Goal: Task Accomplishment & Management: Use online tool/utility

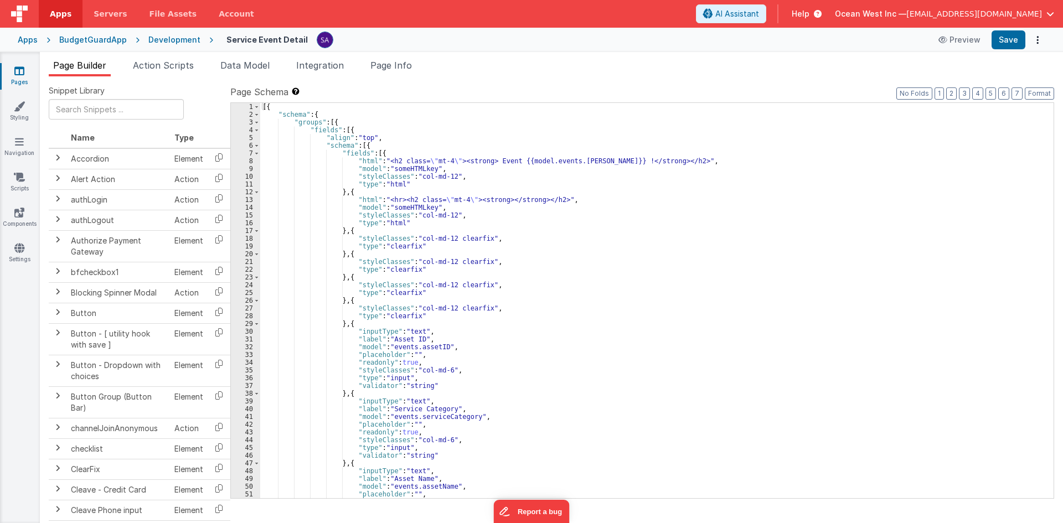
click at [20, 74] on icon at bounding box center [19, 70] width 10 height 11
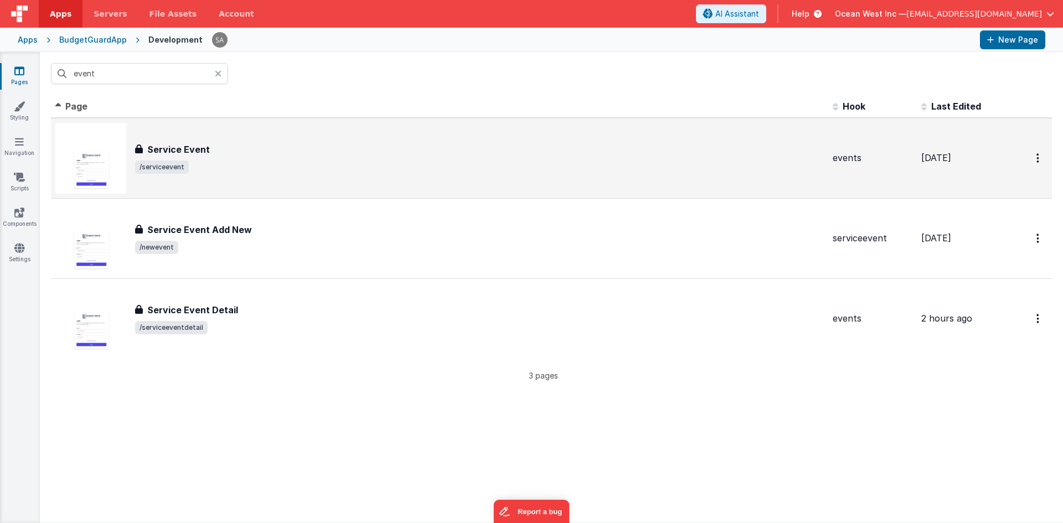
click at [189, 135] on div "Service Event Service Event /serviceevent" at bounding box center [439, 158] width 768 height 71
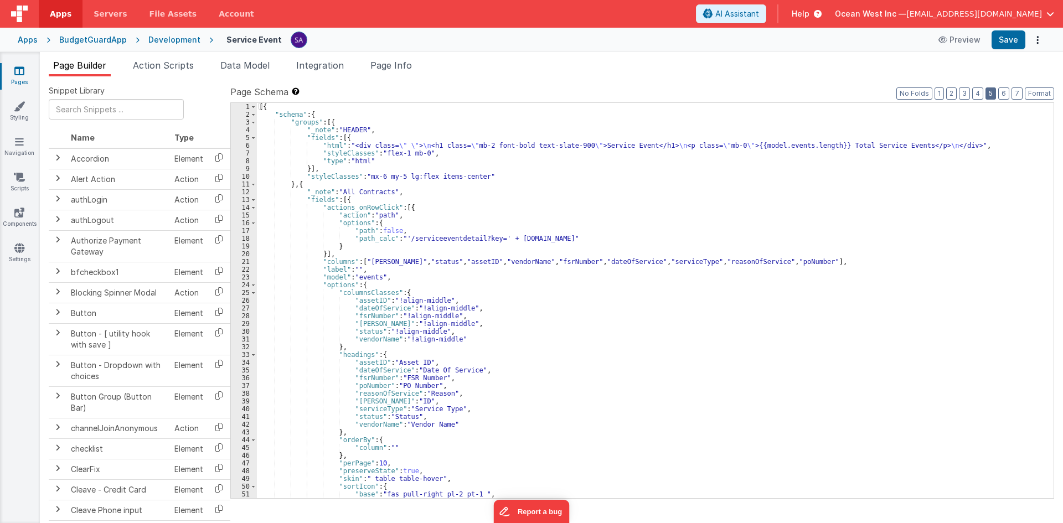
click at [991, 92] on button "5" at bounding box center [990, 93] width 11 height 12
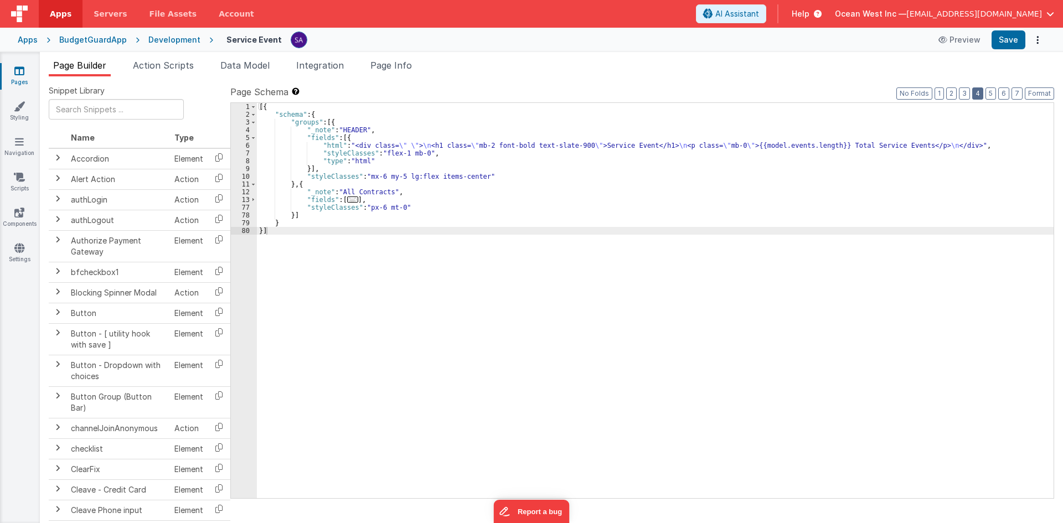
click at [982, 95] on button "4" at bounding box center [977, 93] width 11 height 12
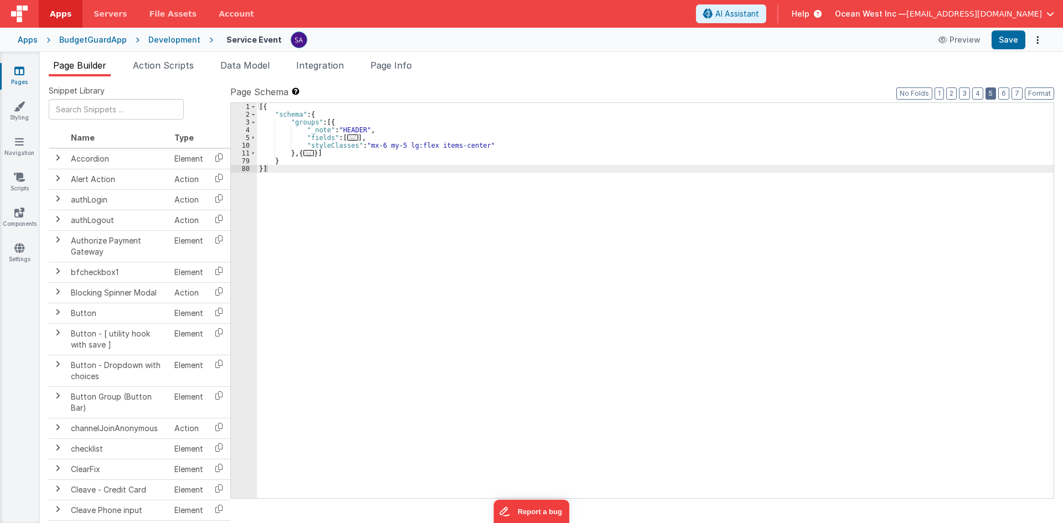
click at [990, 96] on button "5" at bounding box center [990, 93] width 11 height 12
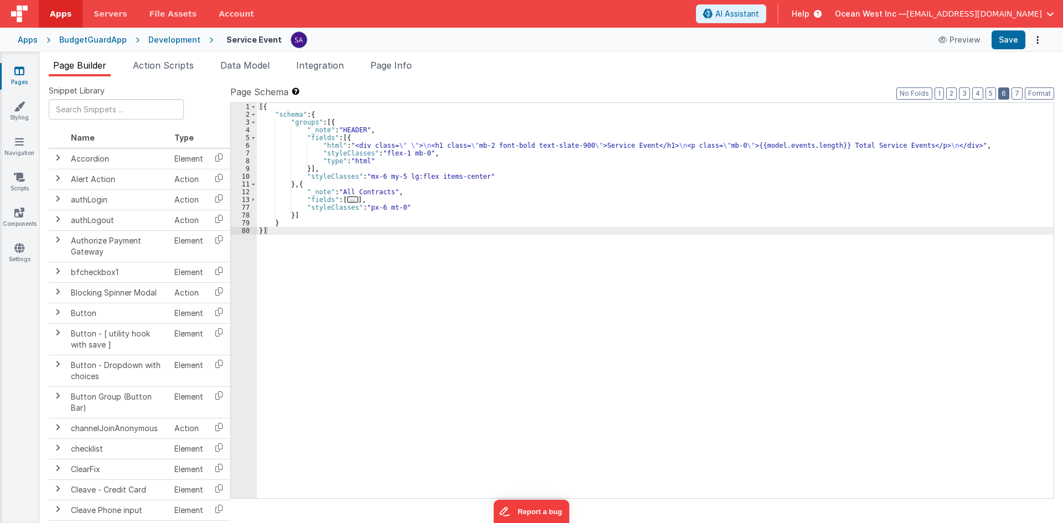
click at [1002, 98] on button "6" at bounding box center [1003, 93] width 11 height 12
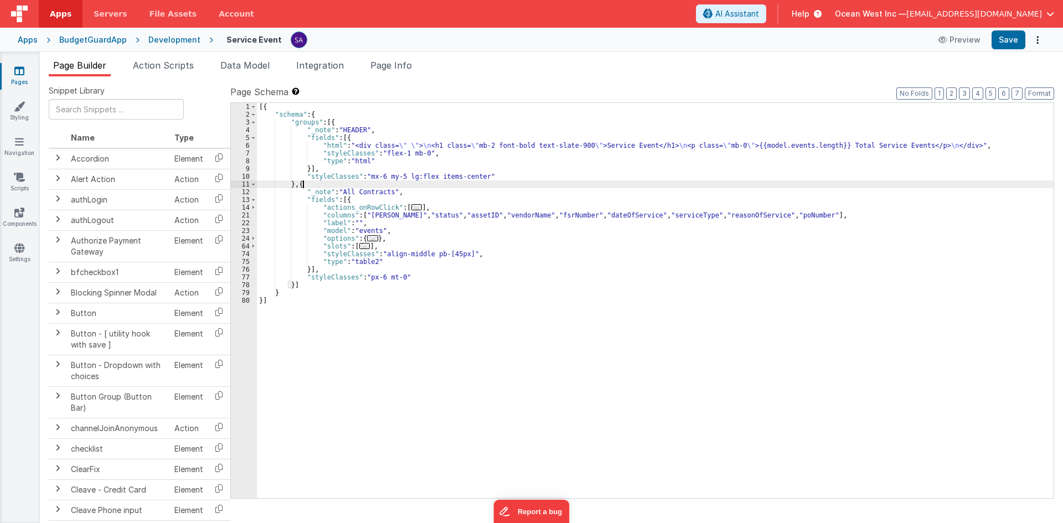
drag, startPoint x: 301, startPoint y: 186, endPoint x: 308, endPoint y: 188, distance: 6.8
click at [308, 188] on div "[{ "schema" : { "groups" : [{ "_note" : "HEADER" , "fields" : [{ "html" : "<div…" at bounding box center [655, 308] width 796 height 411
click at [304, 276] on div "[{ "schema" : { "groups" : [{ "_note" : "HEADER" , "fields" : [{ "html" : "<div…" at bounding box center [655, 308] width 796 height 411
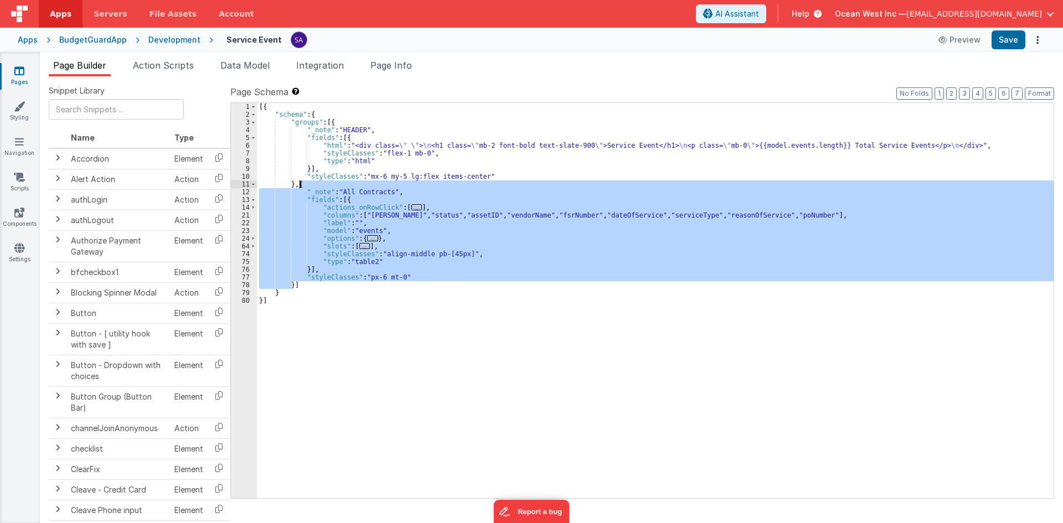
drag, startPoint x: 292, startPoint y: 288, endPoint x: 299, endPoint y: 183, distance: 104.9
click at [299, 183] on div "[{ "schema" : { "groups" : [{ "_note" : "HEADER" , "fields" : [{ "html" : "<div…" at bounding box center [655, 308] width 796 height 411
click at [188, 34] on div "Apps BudgetGuardApp Development Service Event Preview Save" at bounding box center [531, 40] width 1063 height 24
click at [183, 39] on div "Development" at bounding box center [174, 39] width 52 height 11
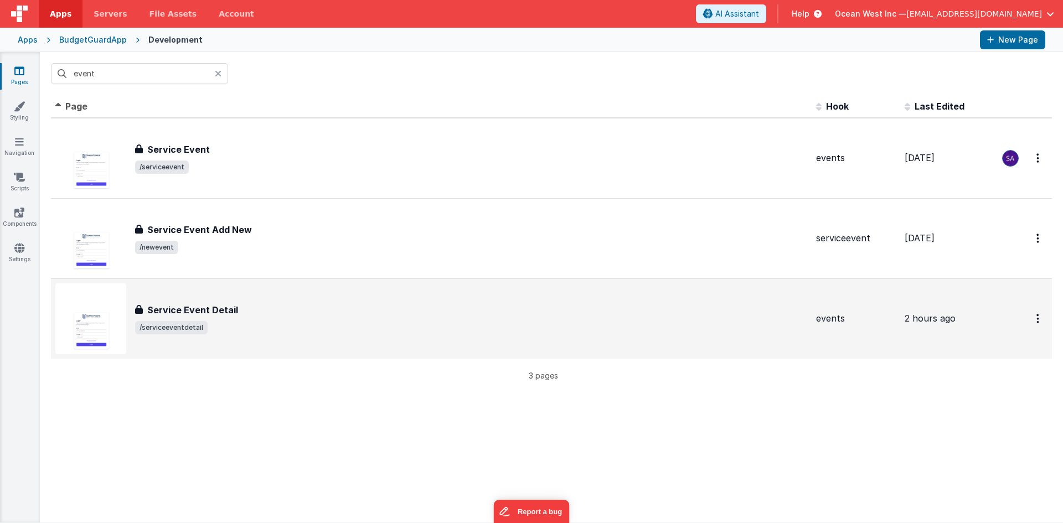
click at [230, 308] on h3 "Service Event Detail" at bounding box center [192, 309] width 91 height 13
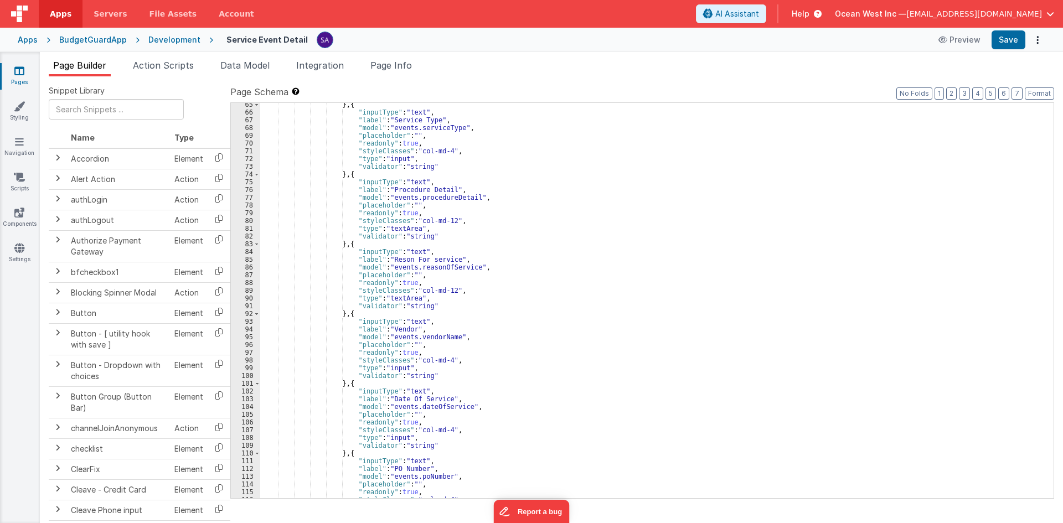
scroll to position [631, 0]
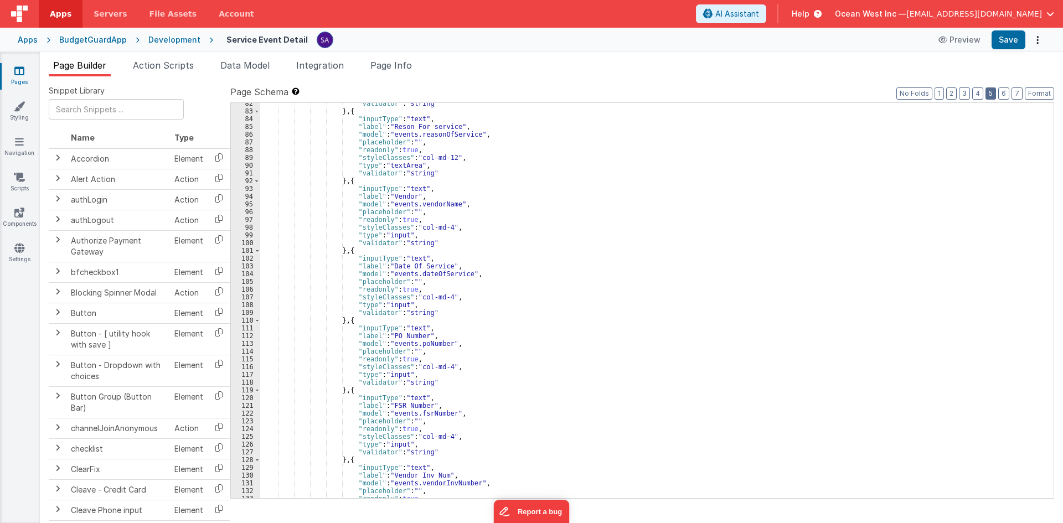
click at [992, 95] on button "5" at bounding box center [990, 93] width 11 height 12
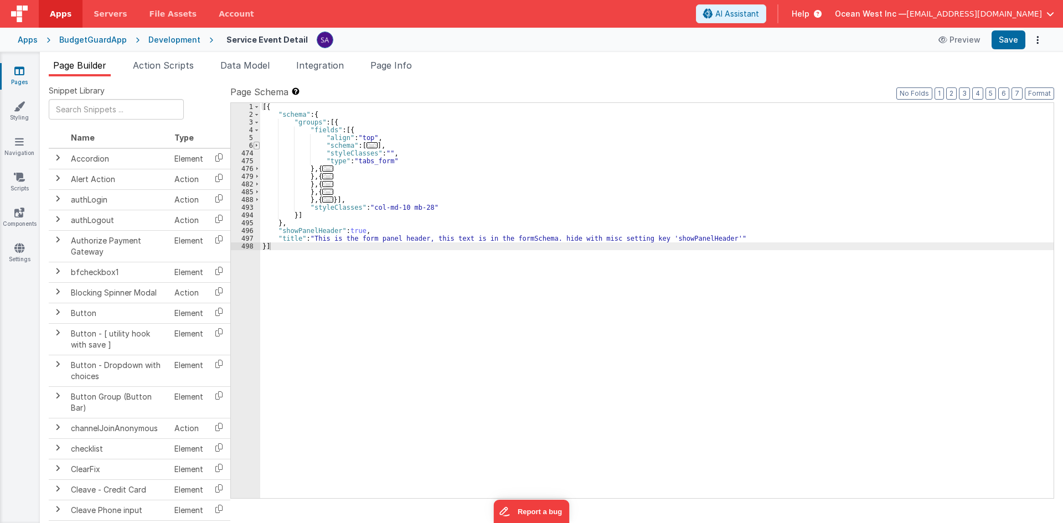
click at [257, 144] on span at bounding box center [256, 146] width 6 height 8
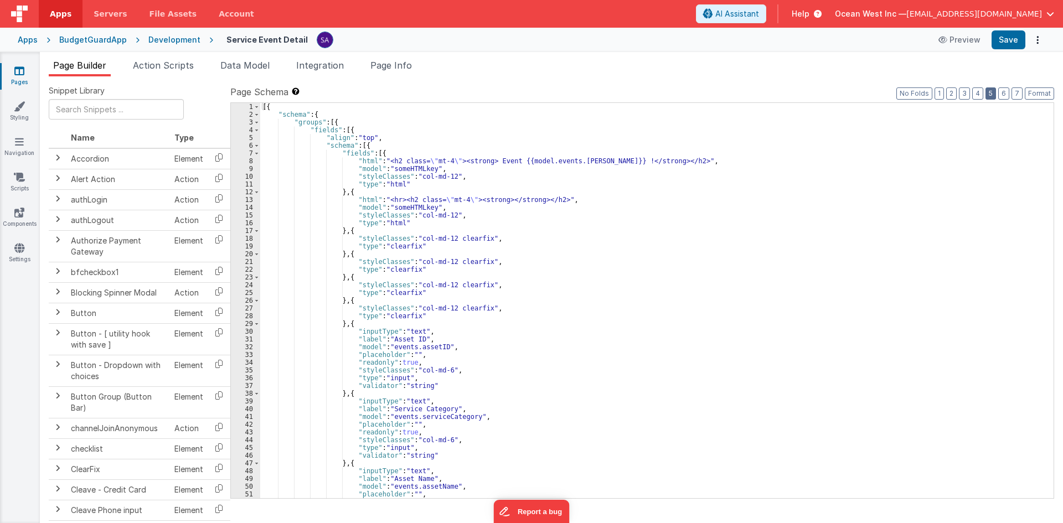
click at [986, 91] on button "5" at bounding box center [990, 93] width 11 height 12
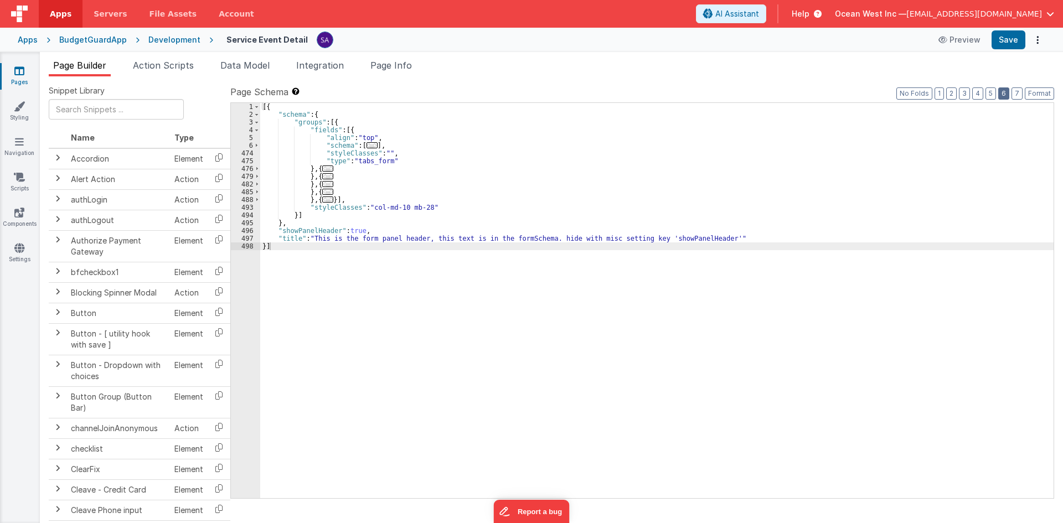
click at [1004, 92] on button "6" at bounding box center [1003, 93] width 11 height 12
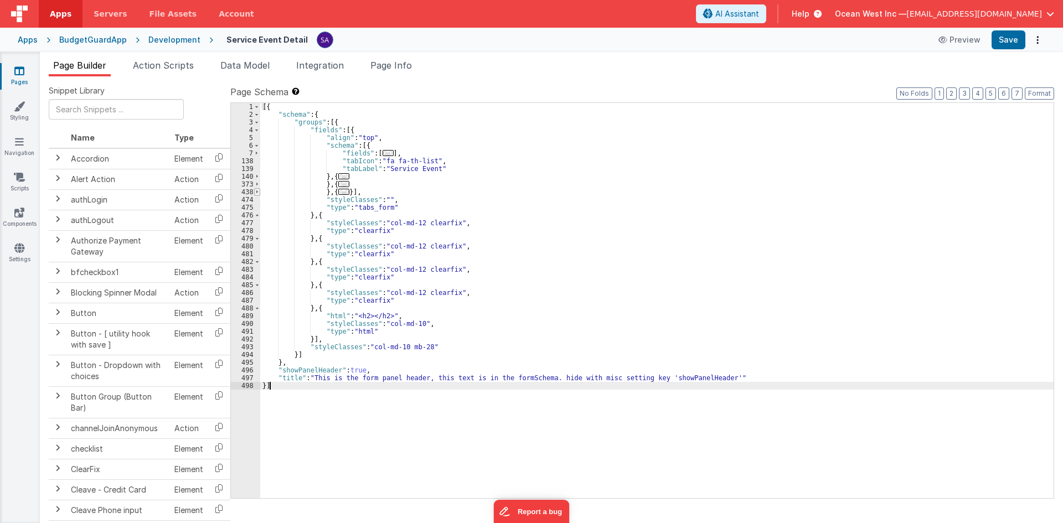
click at [255, 191] on span at bounding box center [257, 192] width 6 height 8
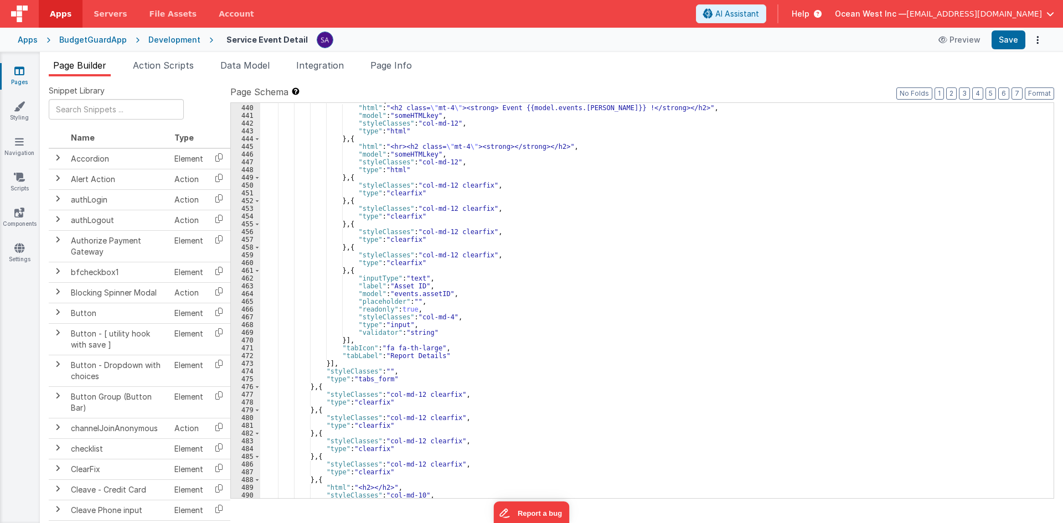
scroll to position [100, 0]
drag, startPoint x: 346, startPoint y: 272, endPoint x: 353, endPoint y: 280, distance: 10.2
click at [351, 275] on div ""fields" : [{ "html" : "<h2 class= \" mt-4 \" ><strong> Event {{model.events.[P…" at bounding box center [652, 301] width 785 height 411
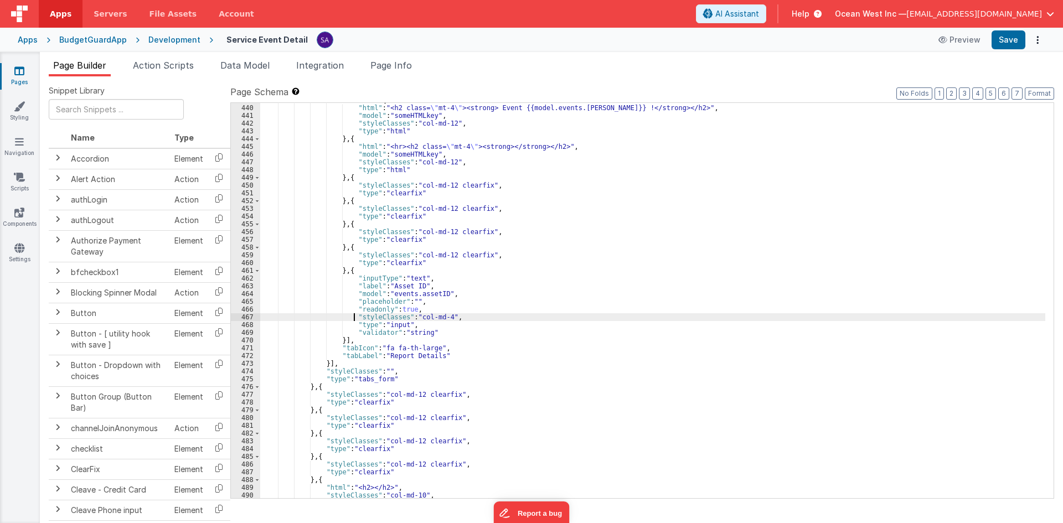
click at [355, 317] on div ""fields" : [{ "html" : "<h2 class= \" mt-4 \" ><strong> Event {{model.events.[P…" at bounding box center [652, 301] width 785 height 411
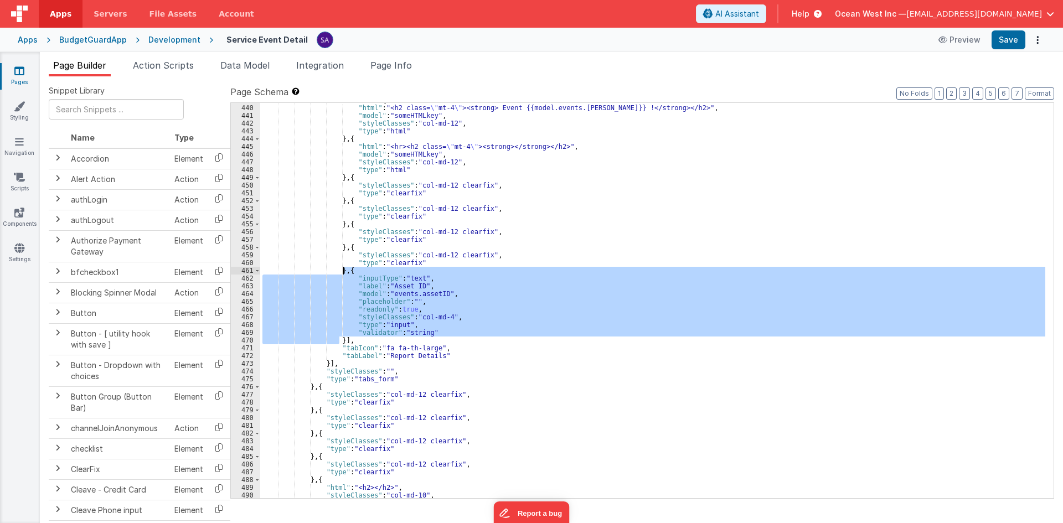
drag, startPoint x: 340, startPoint y: 339, endPoint x: 343, endPoint y: 274, distance: 65.4
click at [343, 274] on div ""fields" : [{ "html" : "<h2 class= \" mt-4 \" ><strong> Event {{model.events.[P…" at bounding box center [652, 301] width 785 height 411
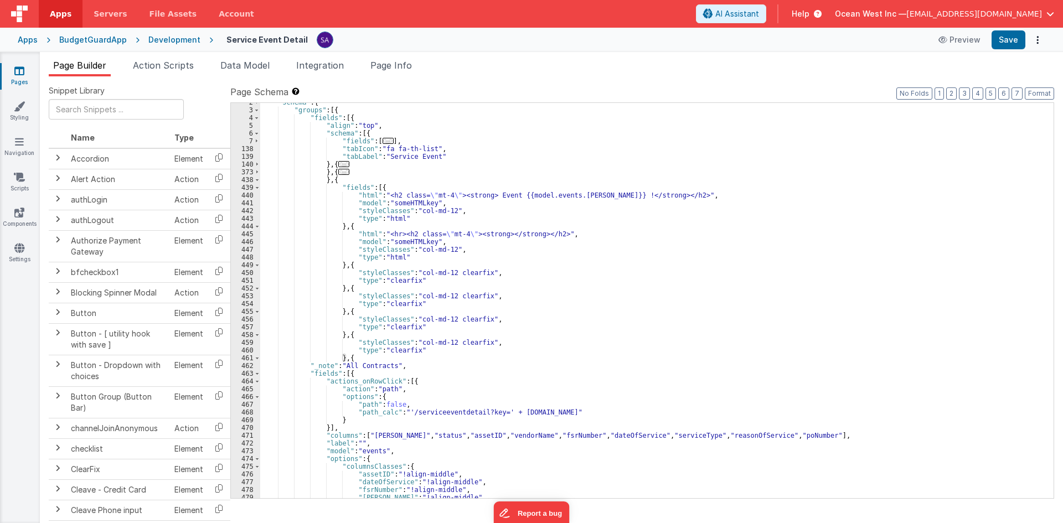
scroll to position [0, 0]
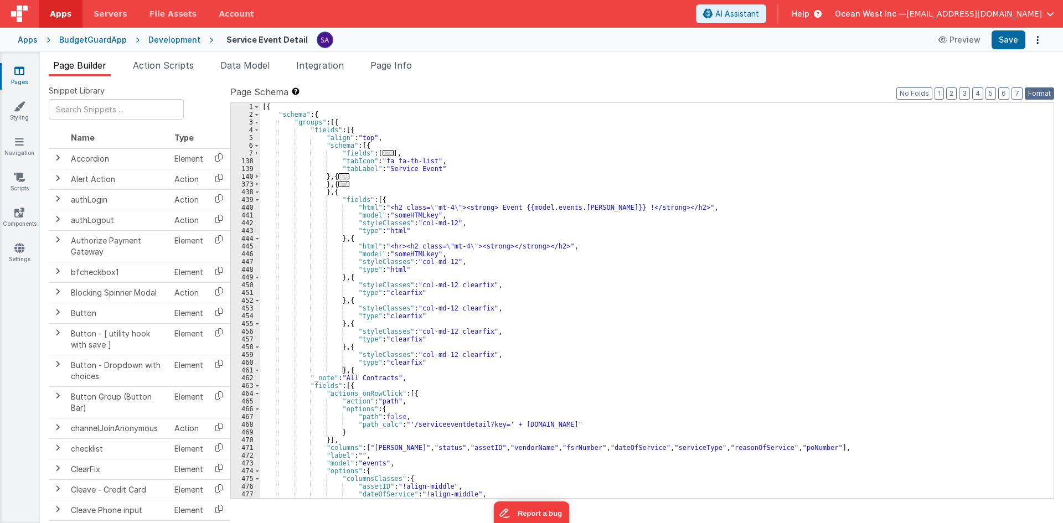
click at [1033, 92] on button "Format" at bounding box center [1038, 93] width 29 height 12
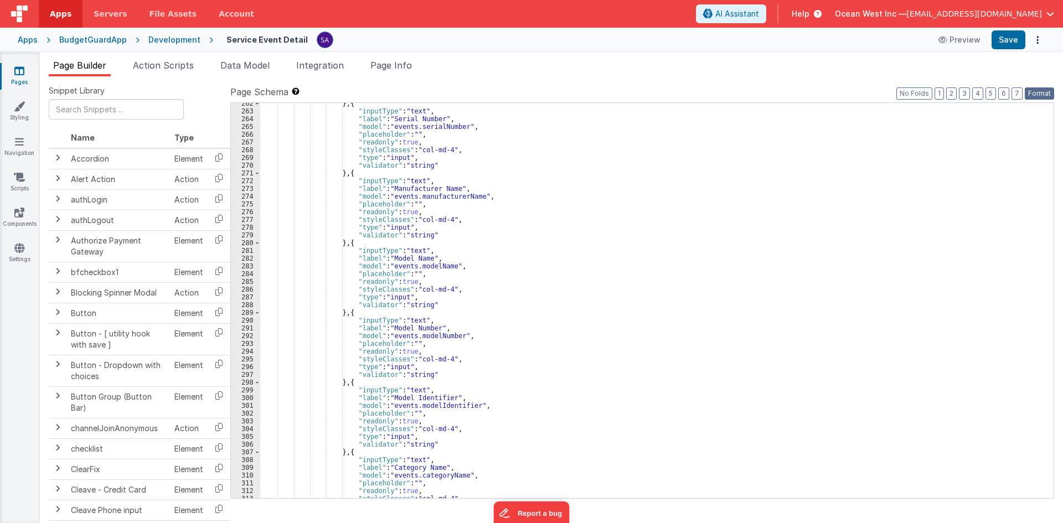
scroll to position [2026, 0]
click at [996, 38] on button "Save" at bounding box center [1008, 39] width 34 height 19
click at [875, 95] on label "Page Schema Shortcuts: Find: command-f Fold: command-option-L Unfold: command-o…" at bounding box center [642, 91] width 824 height 13
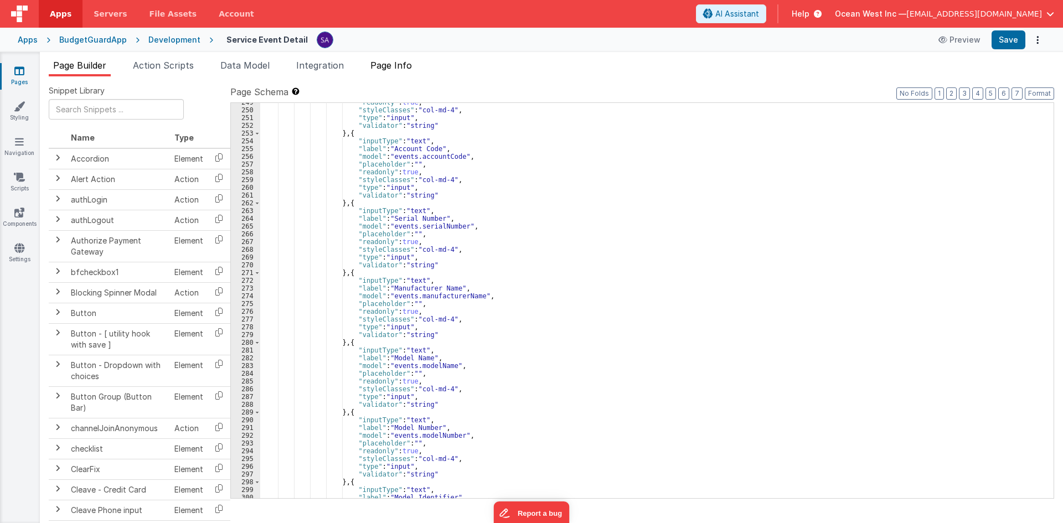
click at [377, 65] on span "Page Info" at bounding box center [391, 65] width 42 height 11
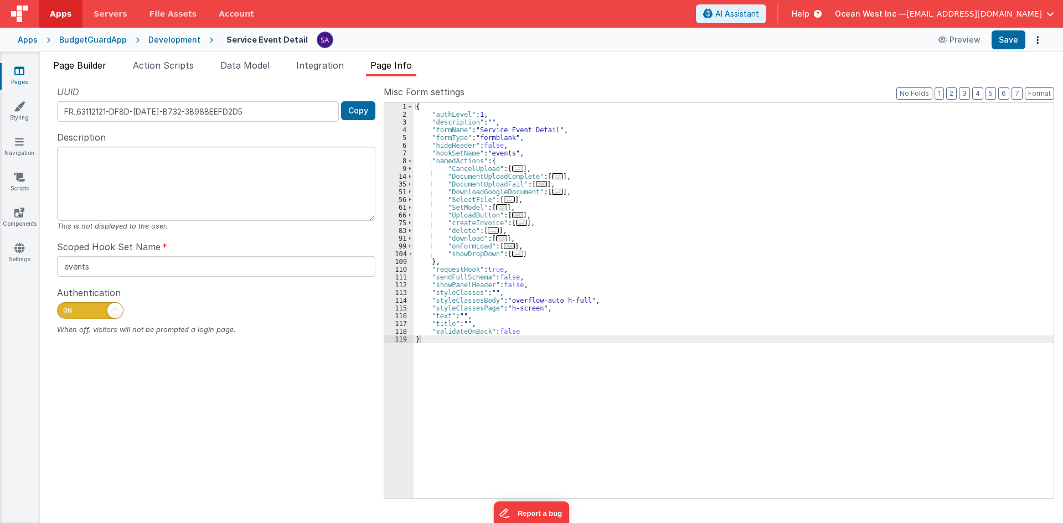
click at [106, 66] on span "Page Builder" at bounding box center [79, 65] width 53 height 11
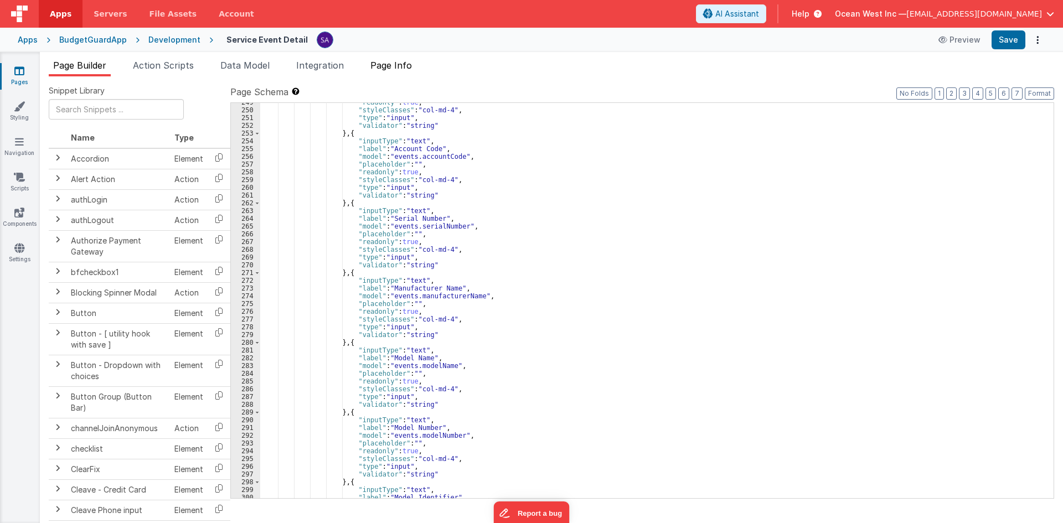
click at [406, 68] on span "Page Info" at bounding box center [391, 65] width 42 height 11
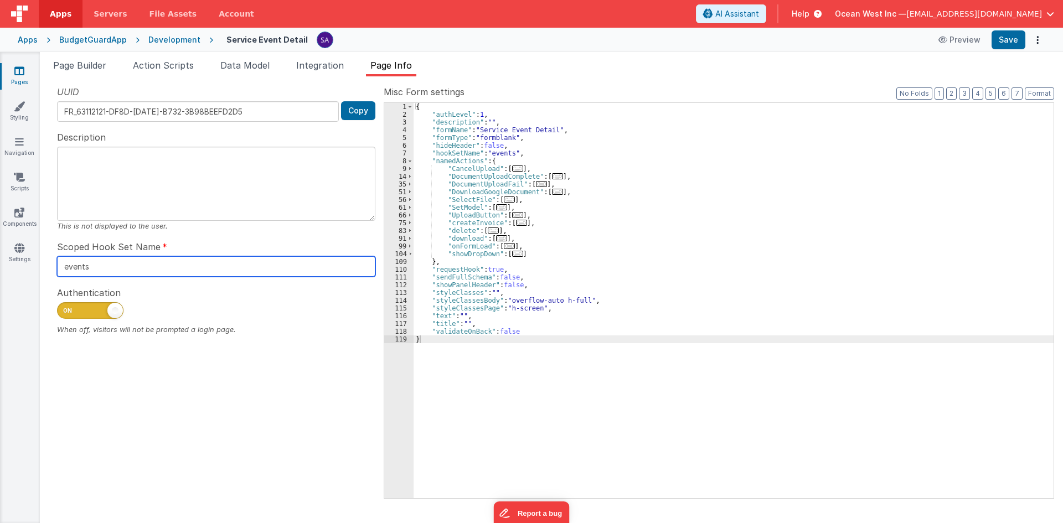
click at [83, 270] on input "events" at bounding box center [216, 266] width 318 height 20
click at [82, 270] on input "events" at bounding box center [216, 266] width 318 height 20
